Goal: Communication & Community: Share content

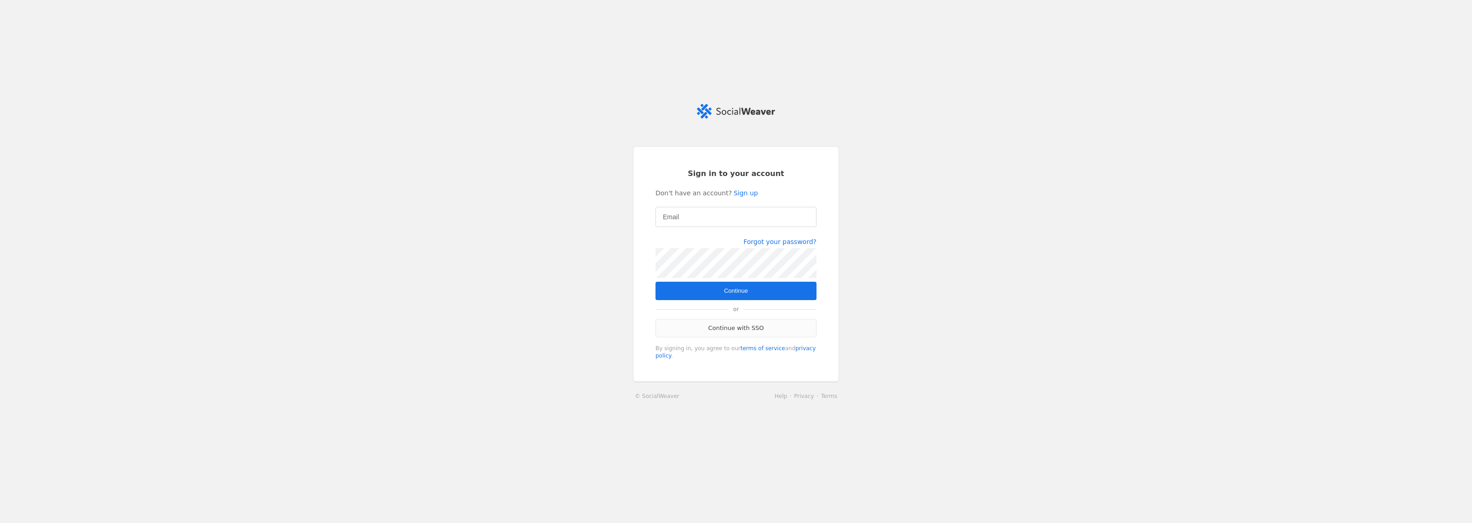
click at [748, 329] on link "Continue with SSO" at bounding box center [735, 328] width 161 height 18
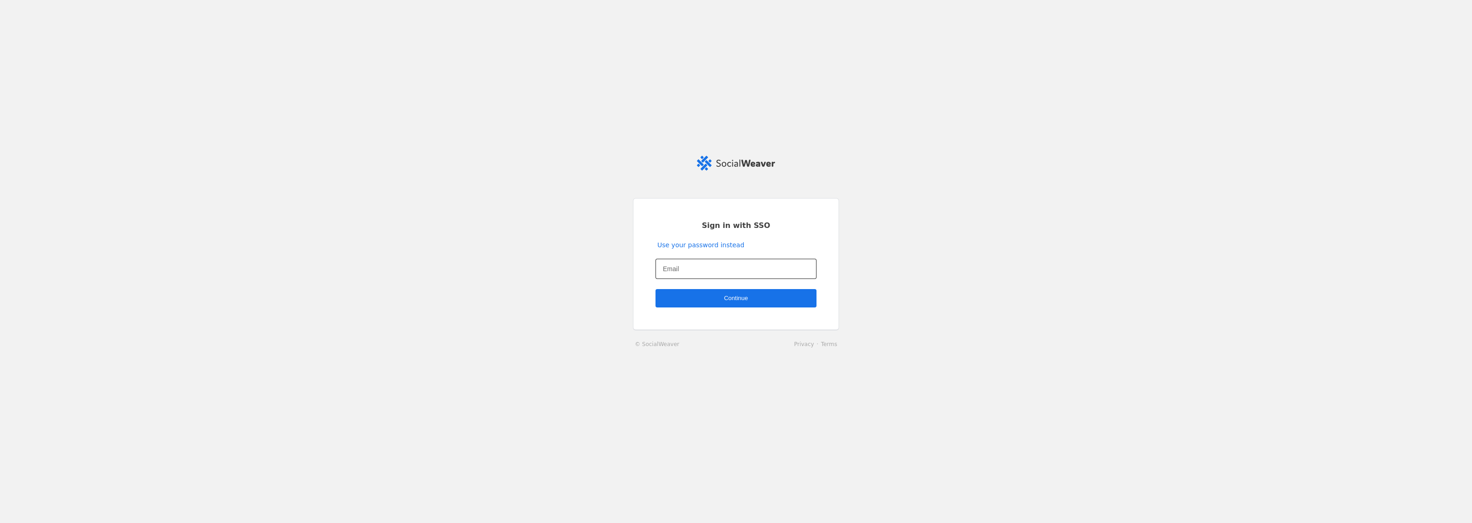
click at [715, 268] on input "Email" at bounding box center [736, 269] width 146 height 11
type input "charlotte.barrelle@jll.com"
click at [712, 298] on span "undefined" at bounding box center [735, 298] width 161 height 18
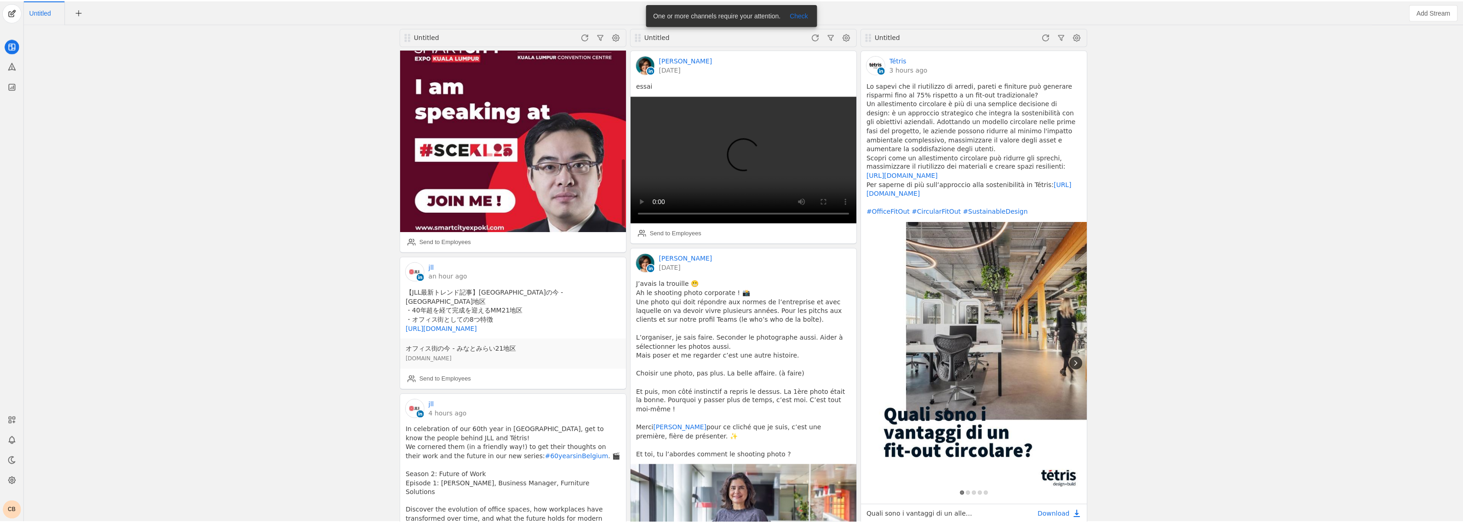
scroll to position [977, 0]
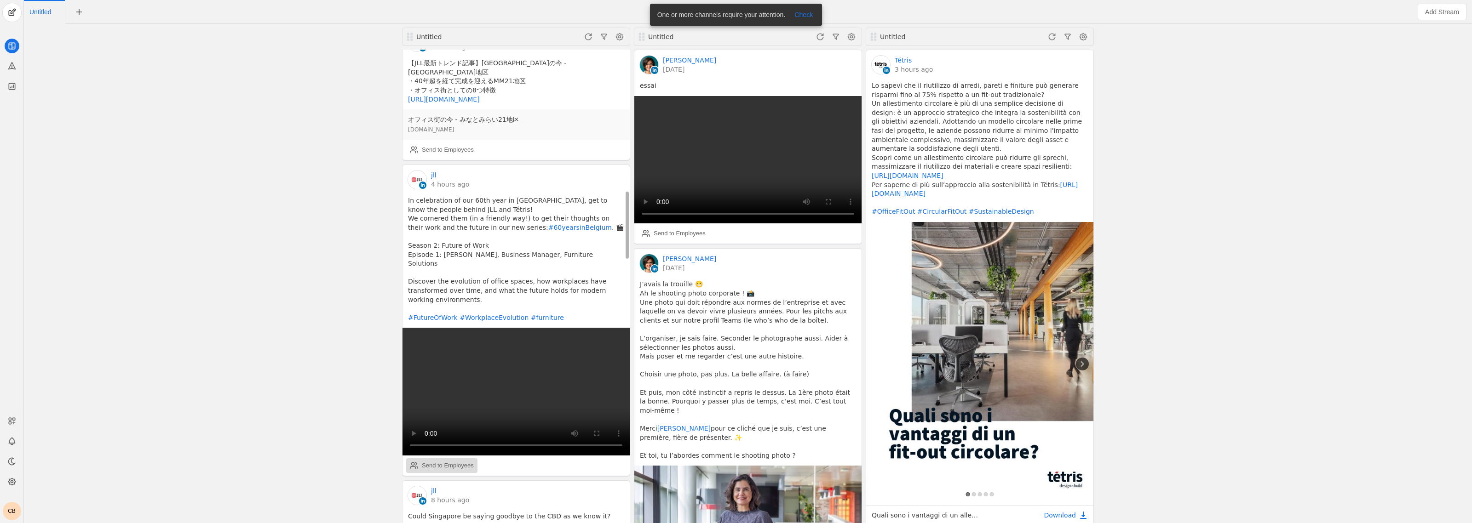
click at [454, 461] on div "Send to Employees" at bounding box center [448, 465] width 52 height 9
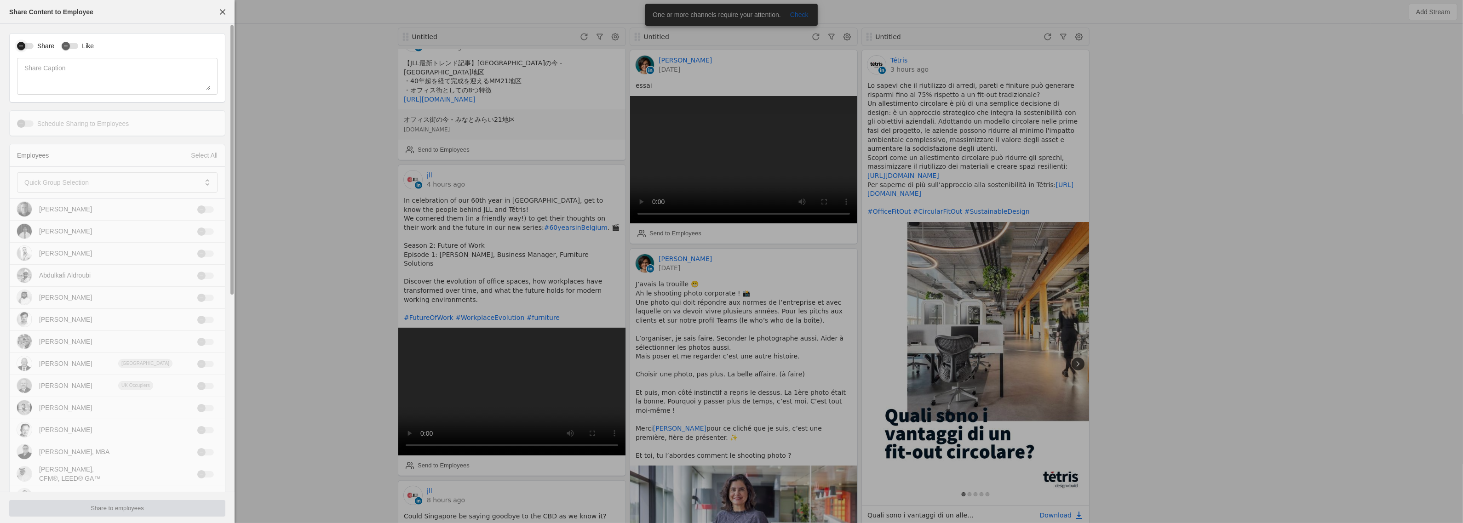
click at [33, 47] on div "button" at bounding box center [25, 46] width 17 height 6
click at [73, 46] on div "button" at bounding box center [70, 46] width 17 height 6
click at [183, 185] on span at bounding box center [110, 182] width 173 height 9
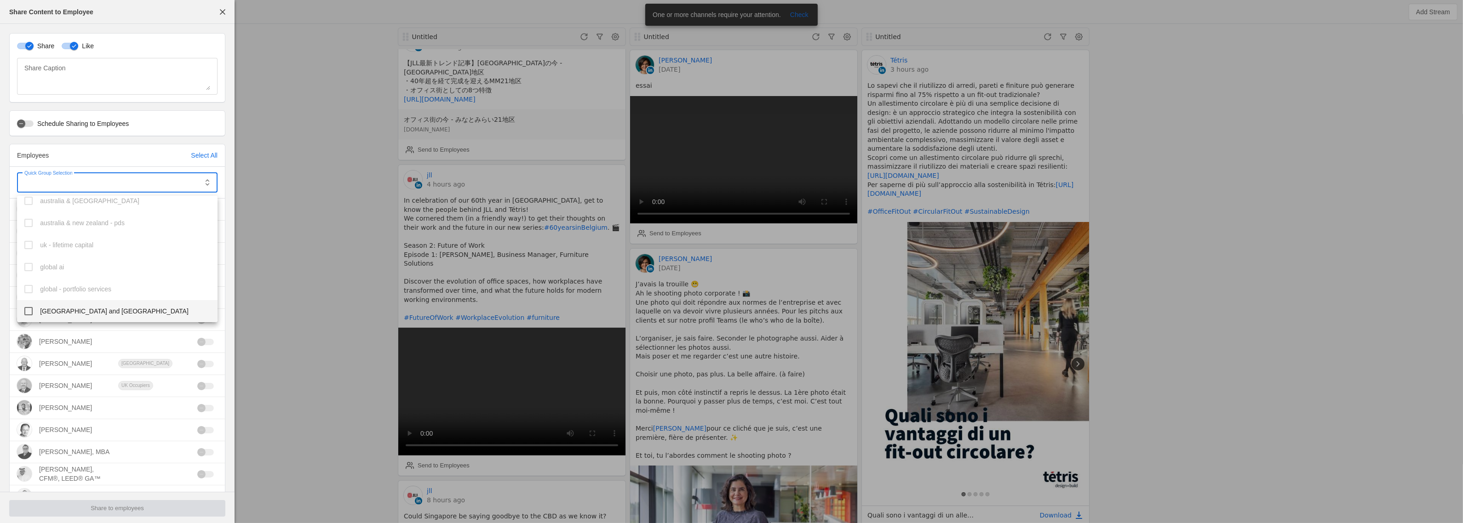
click at [98, 313] on span "[GEOGRAPHIC_DATA] and [GEOGRAPHIC_DATA]" at bounding box center [114, 311] width 149 height 9
click at [233, 188] on div at bounding box center [731, 261] width 1463 height 523
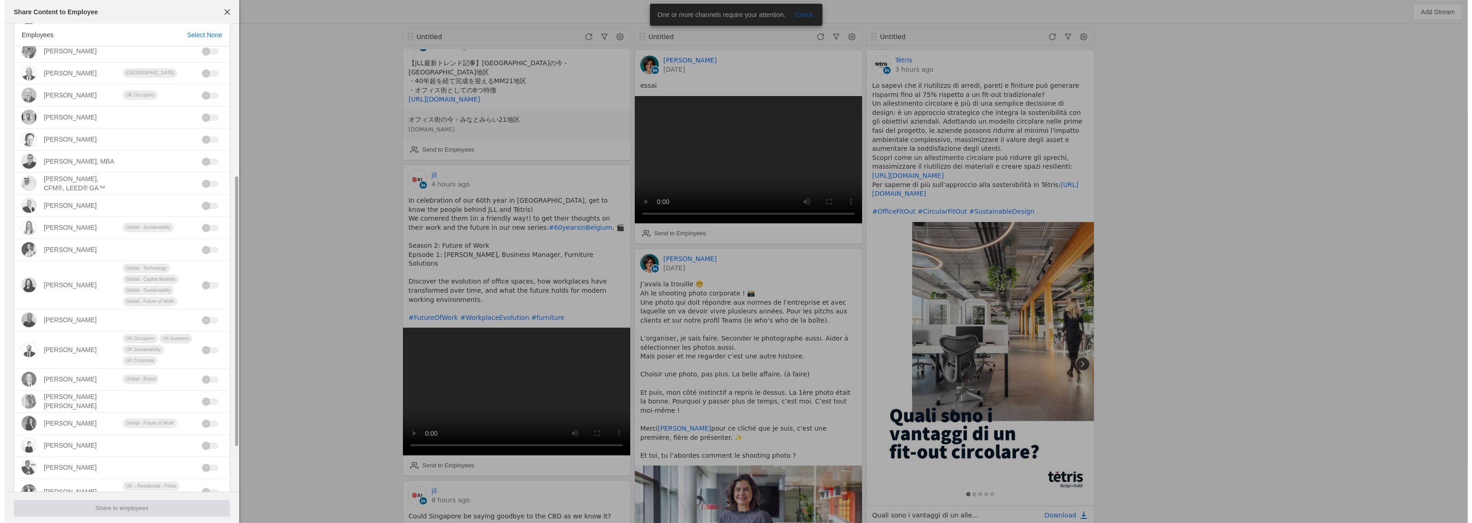
scroll to position [338, 0]
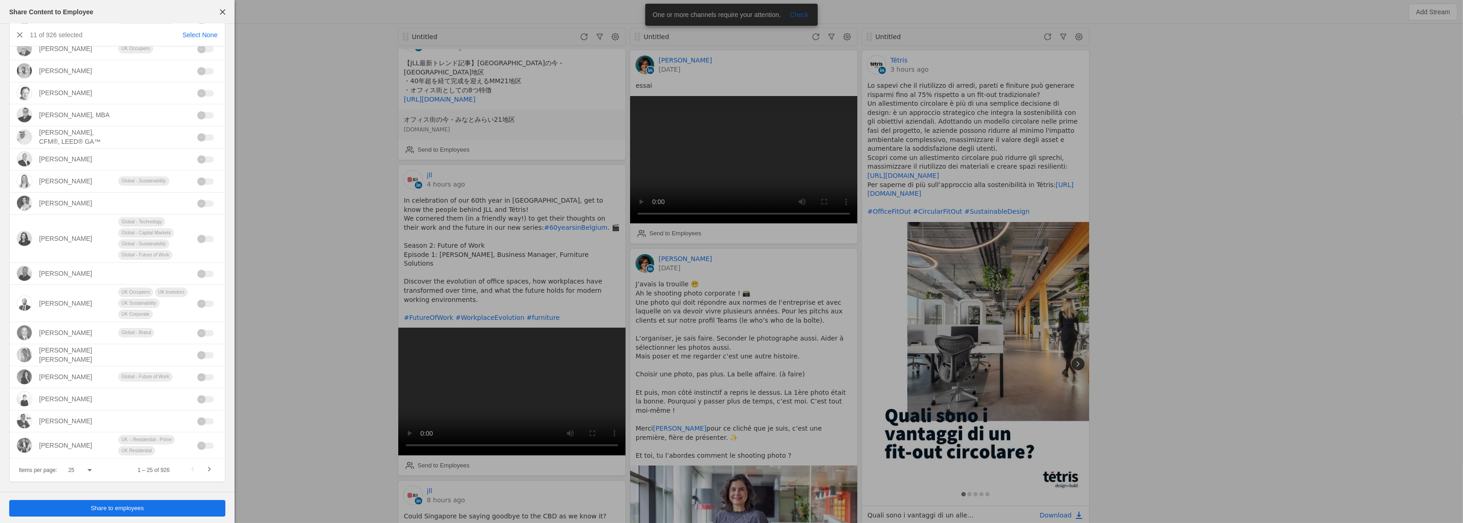
click at [130, 516] on span "undefined" at bounding box center [117, 508] width 216 height 17
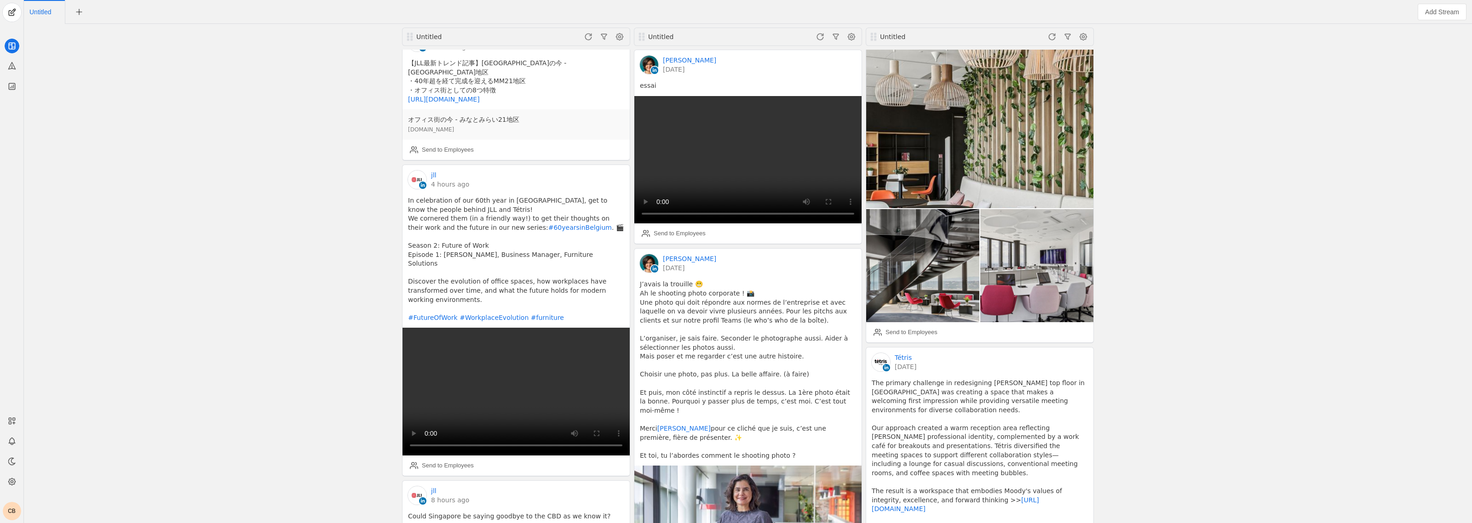
scroll to position [1840, 0]
